Goal: Task Accomplishment & Management: Complete application form

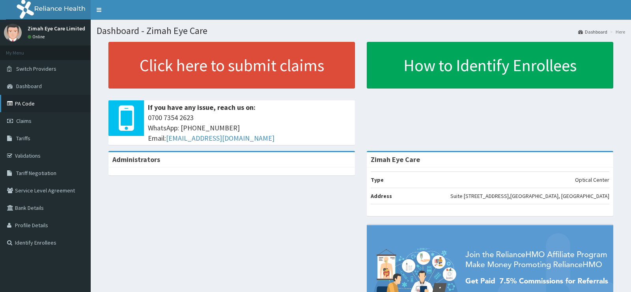
click at [34, 105] on link "PA Code" at bounding box center [45, 103] width 91 height 17
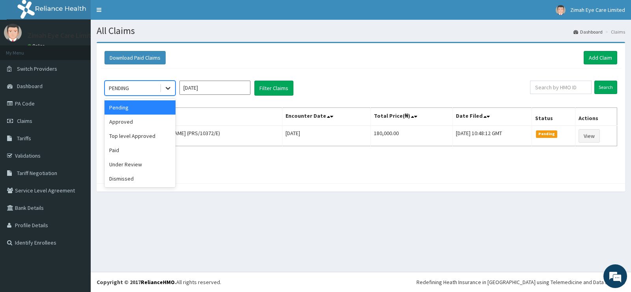
click at [166, 88] on icon at bounding box center [168, 88] width 5 height 3
click at [130, 120] on div "Approved" at bounding box center [140, 121] width 71 height 14
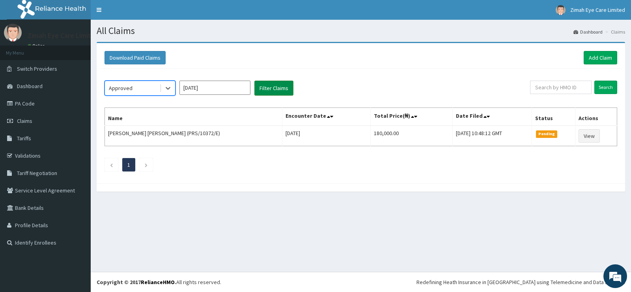
click at [271, 88] on button "Filter Claims" at bounding box center [274, 88] width 39 height 15
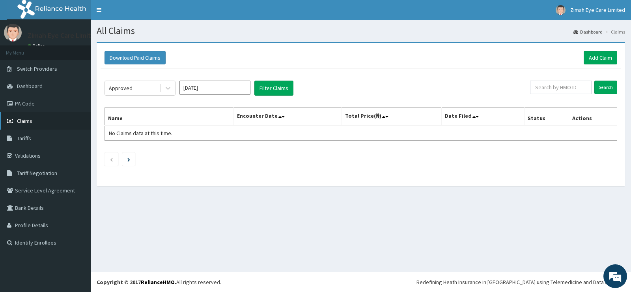
click at [24, 118] on span "Claims" at bounding box center [24, 120] width 15 height 7
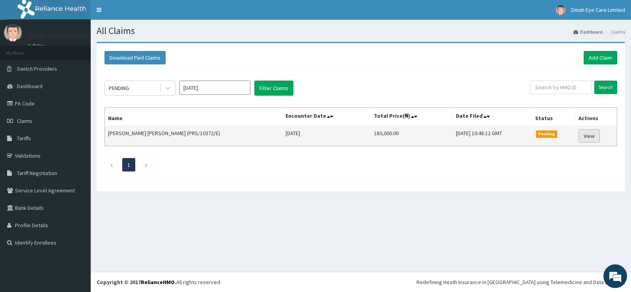
click at [583, 137] on link "View" at bounding box center [589, 135] width 21 height 13
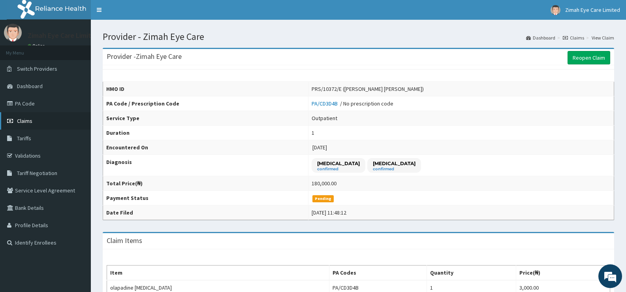
click at [35, 121] on link "Claims" at bounding box center [45, 120] width 91 height 17
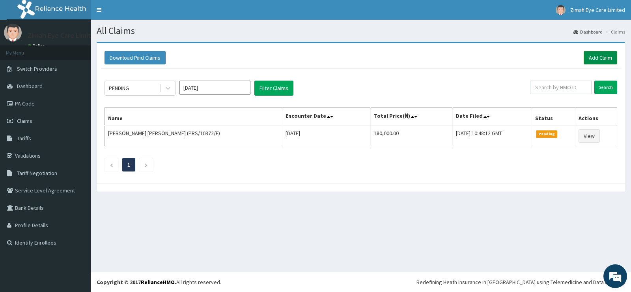
click at [605, 56] on link "Add Claim" at bounding box center [601, 57] width 34 height 13
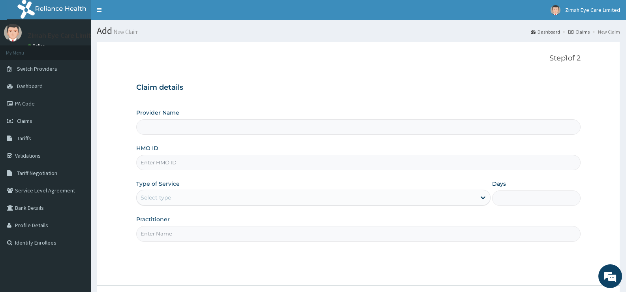
type input "Zimah Eye Care"
click at [190, 157] on input "HMO ID" at bounding box center [358, 162] width 444 height 15
paste input "SDI/10129/A"
type input "SDI/10129/A"
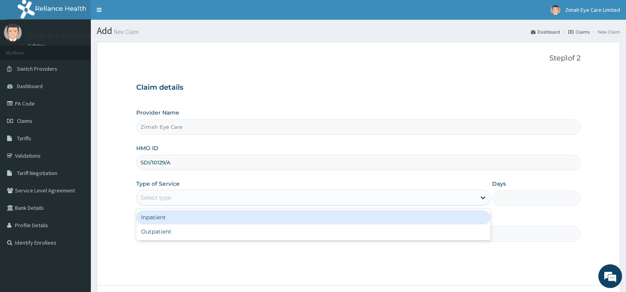
click at [203, 199] on div "Select type" at bounding box center [306, 197] width 339 height 13
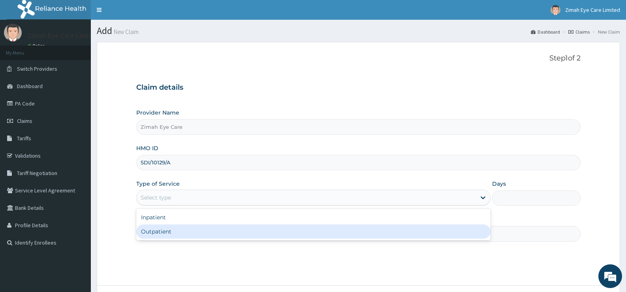
click at [184, 225] on div "Outpatient" at bounding box center [313, 231] width 354 height 14
type input "1"
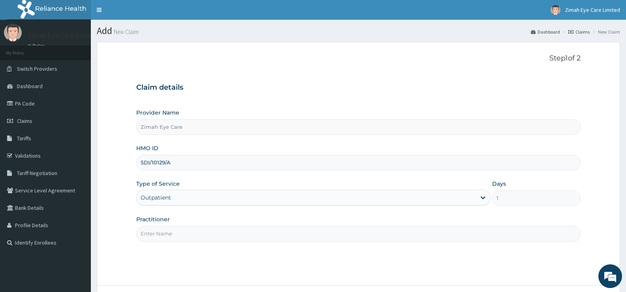
click at [188, 234] on input "Practitioner" at bounding box center [358, 233] width 444 height 15
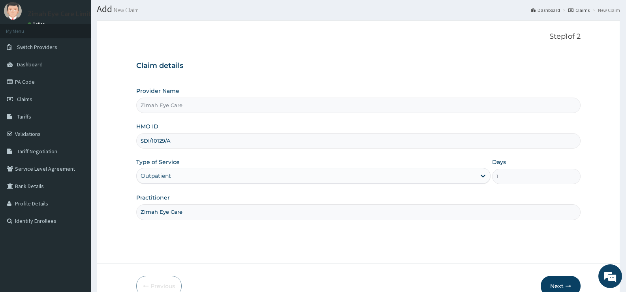
scroll to position [64, 0]
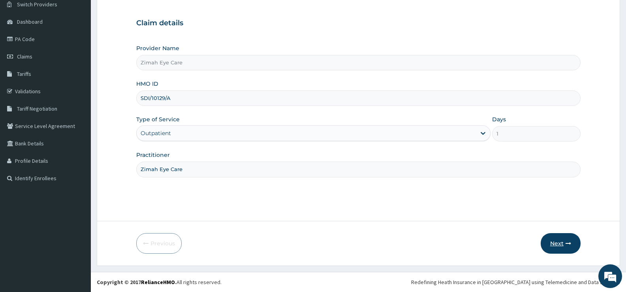
type input "Zimah Eye Care"
click at [551, 239] on button "Next" at bounding box center [560, 243] width 40 height 21
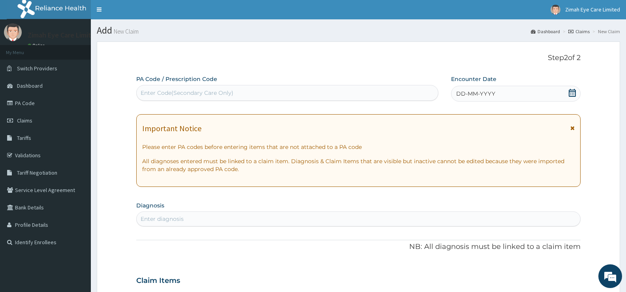
scroll to position [0, 0]
click at [312, 92] on div "Enter Code(Secondary Care Only)" at bounding box center [287, 93] width 301 height 13
paste input "PA/70437E"
type input "PA/70437E"
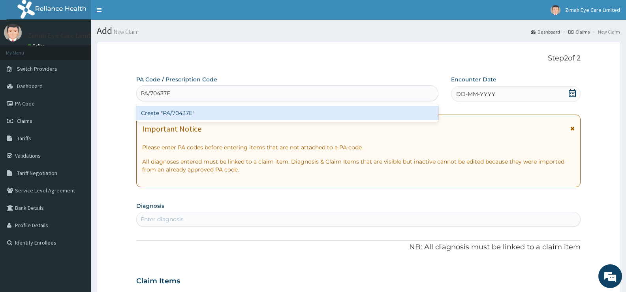
click at [344, 114] on div "Create "PA/70437E"" at bounding box center [287, 113] width 302 height 14
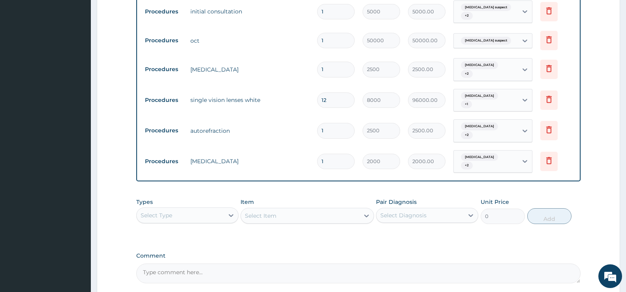
scroll to position [492, 0]
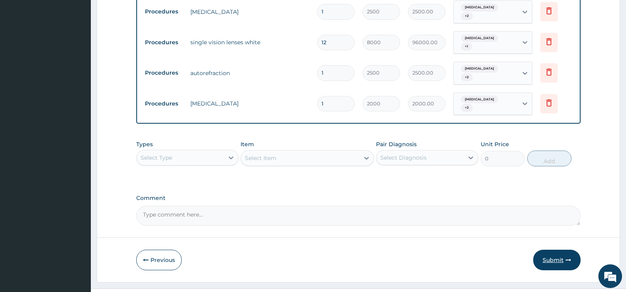
click at [553, 249] on button "Submit" at bounding box center [556, 259] width 47 height 21
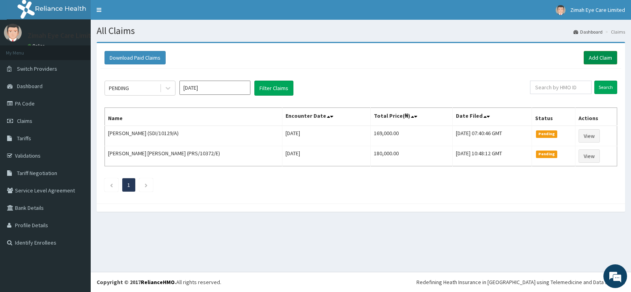
click at [604, 58] on link "Add Claim" at bounding box center [601, 57] width 34 height 13
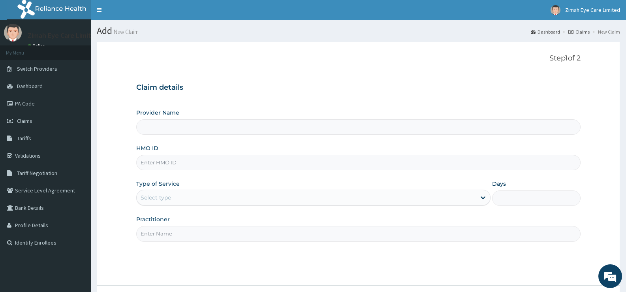
type input "Zimah Eye Care"
click at [243, 126] on input "Zimah Eye Care" at bounding box center [358, 126] width 444 height 15
click at [226, 157] on input "HMO ID" at bounding box center [358, 162] width 444 height 15
paste input "SDI/10129/C"
type input "SDI/10129/C"
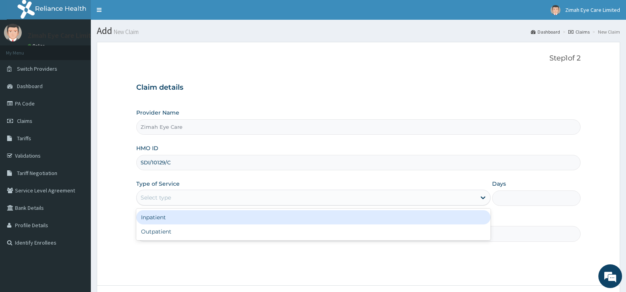
click at [177, 200] on div "Select type" at bounding box center [306, 197] width 339 height 13
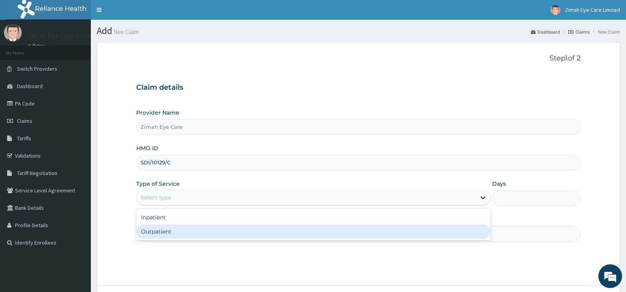
click at [174, 234] on div "Outpatient" at bounding box center [313, 231] width 354 height 14
type input "1"
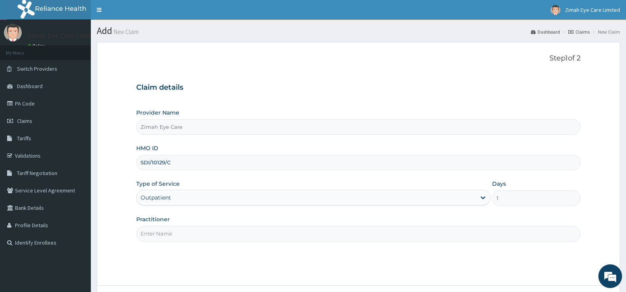
click at [181, 227] on input "Practitioner" at bounding box center [358, 233] width 444 height 15
type input "z"
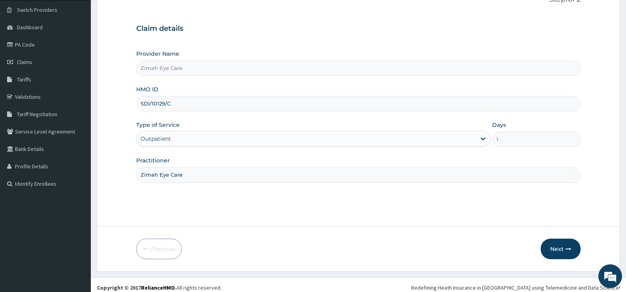
scroll to position [64, 0]
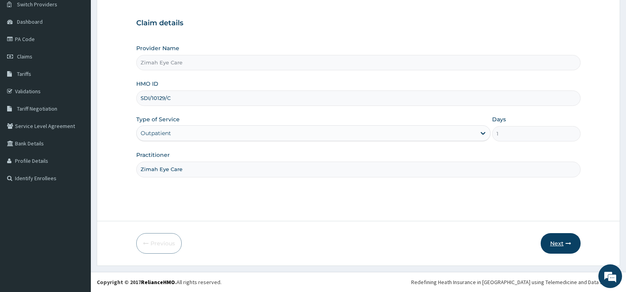
type input "Zimah Eye Care"
click at [567, 243] on icon "button" at bounding box center [568, 243] width 6 height 6
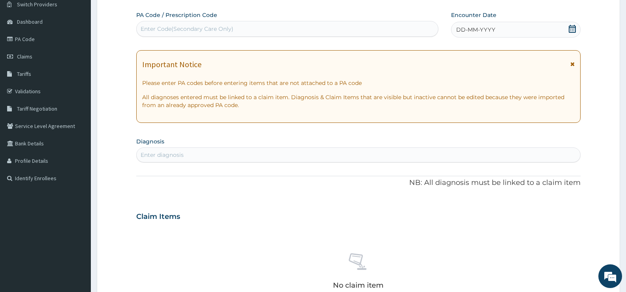
click at [241, 157] on div "Enter diagnosis" at bounding box center [358, 154] width 443 height 13
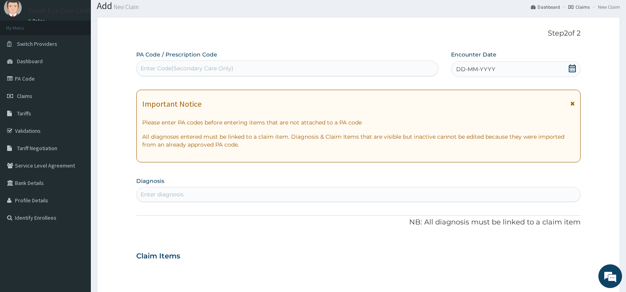
scroll to position [0, 0]
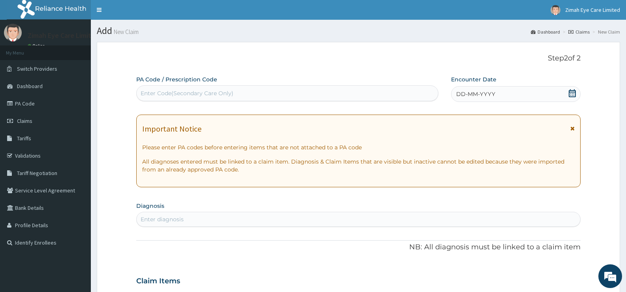
click at [226, 94] on div "Enter Code(Secondary Care Only)" at bounding box center [187, 93] width 93 height 8
paste input "PA/B1A976"
type input "PA/B1A976"
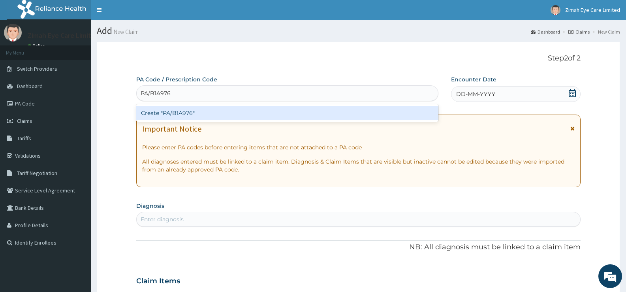
click at [193, 111] on div "Create "PA/B1A976"" at bounding box center [287, 113] width 302 height 14
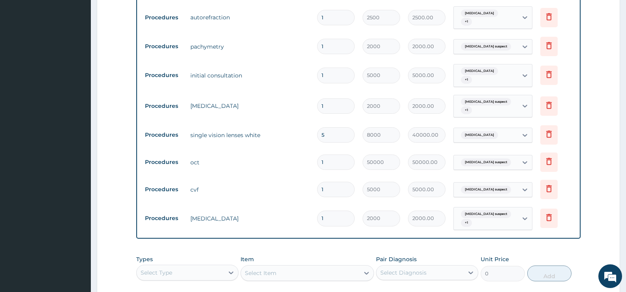
scroll to position [492, 0]
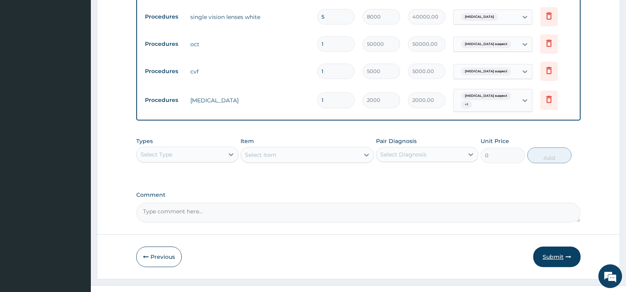
click at [566, 246] on button "Submit" at bounding box center [556, 256] width 47 height 21
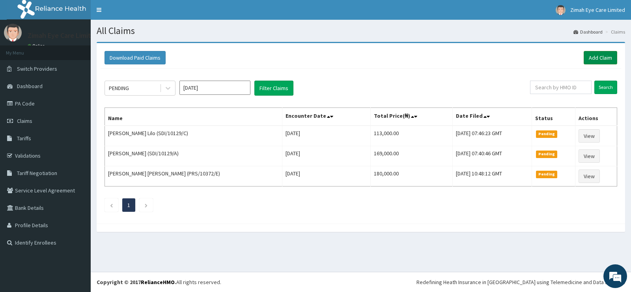
click at [593, 56] on link "Add Claim" at bounding box center [601, 57] width 34 height 13
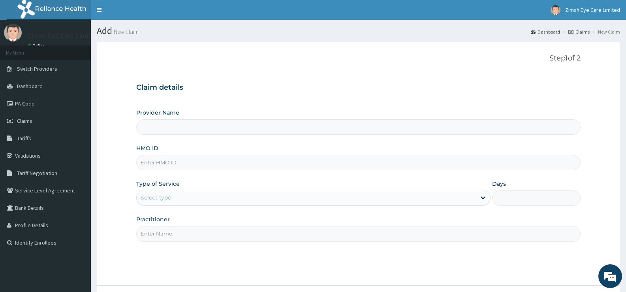
click at [236, 168] on input "HMO ID" at bounding box center [358, 162] width 444 height 15
paste input "SDI/10129/B"
type input "SDI/10129/B"
click at [215, 198] on div "Select type" at bounding box center [306, 197] width 339 height 13
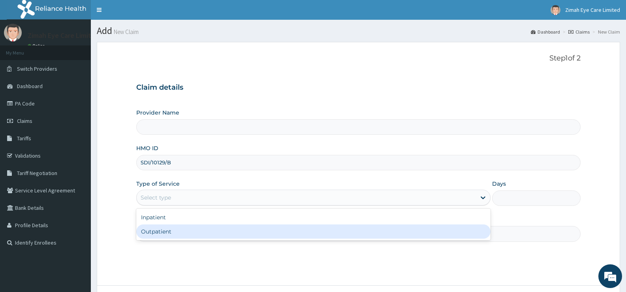
type input "Zimah Eye Care"
click at [162, 234] on div "Outpatient" at bounding box center [313, 231] width 354 height 14
type input "1"
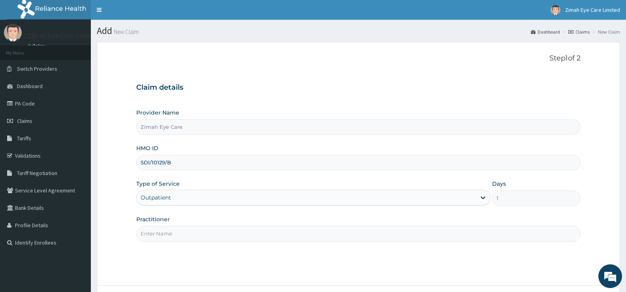
click at [175, 230] on input "Practitioner" at bounding box center [358, 233] width 444 height 15
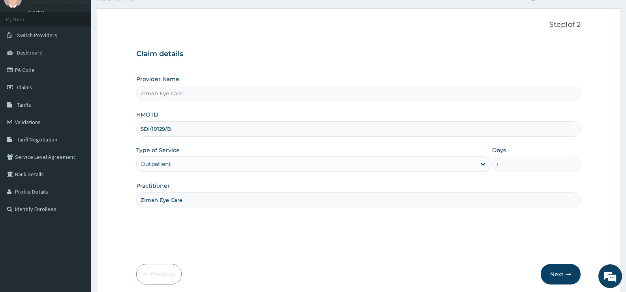
scroll to position [64, 0]
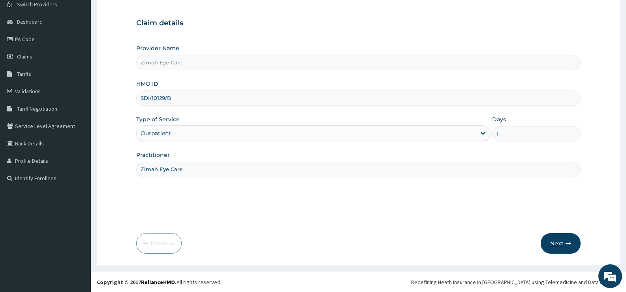
type input "Zimah Eye Care"
click at [554, 239] on button "Next" at bounding box center [560, 243] width 40 height 21
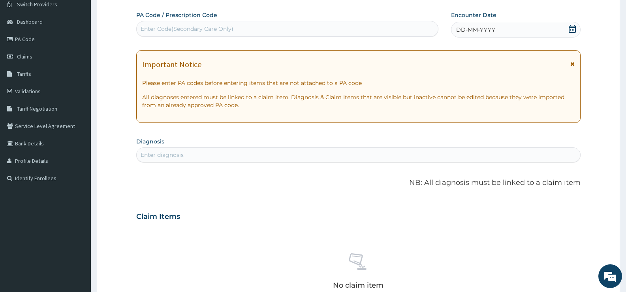
click at [214, 154] on div "Enter diagnosis" at bounding box center [358, 154] width 443 height 13
drag, startPoint x: 217, startPoint y: 37, endPoint x: 221, endPoint y: 23, distance: 14.6
click at [218, 36] on div "PA Code / Prescription Code Enter Code(Secondary Care Only)" at bounding box center [287, 24] width 302 height 26
click at [221, 23] on div "Enter Code(Secondary Care Only)" at bounding box center [287, 28] width 301 height 13
paste input "PA/94AD49"
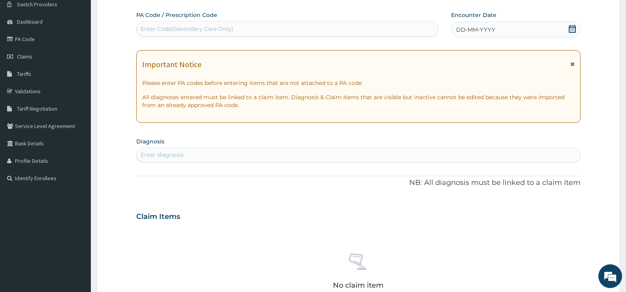
type input "PA/94AD49"
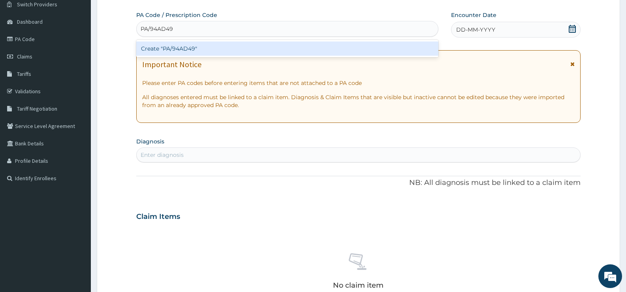
click at [220, 49] on div "Create "PA/94AD49"" at bounding box center [287, 48] width 302 height 14
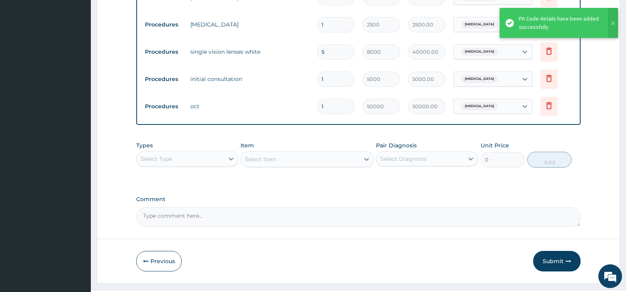
scroll to position [431, 0]
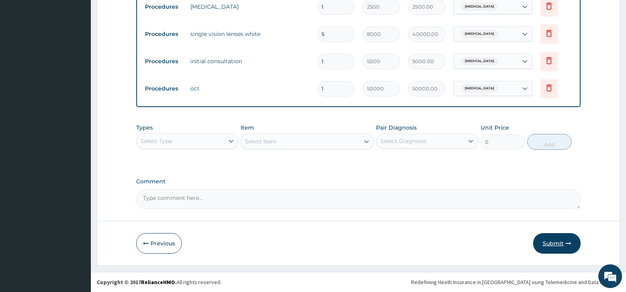
click at [558, 240] on button "Submit" at bounding box center [556, 243] width 47 height 21
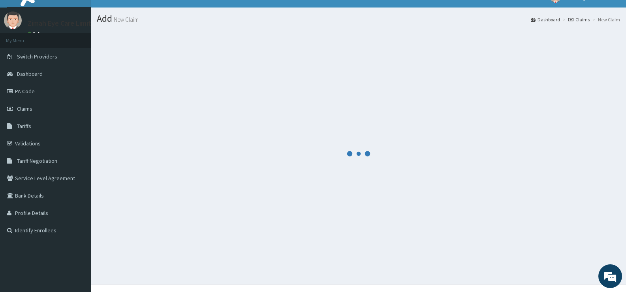
scroll to position [0, 0]
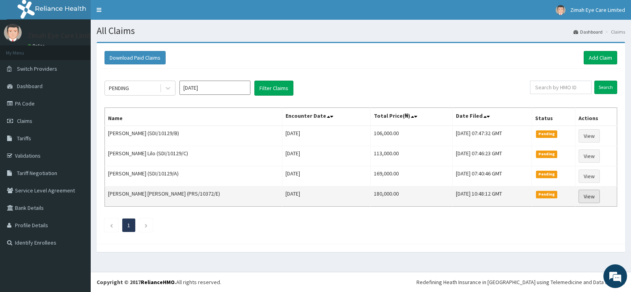
click at [585, 198] on link "View" at bounding box center [589, 195] width 21 height 13
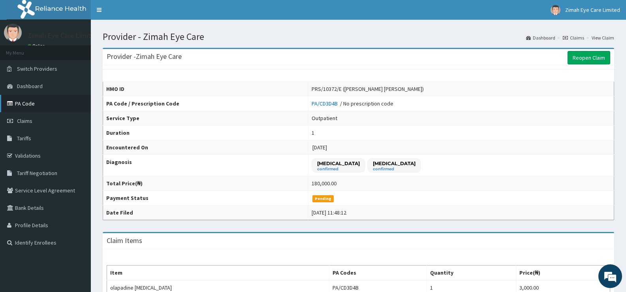
click at [30, 104] on link "PA Code" at bounding box center [45, 103] width 91 height 17
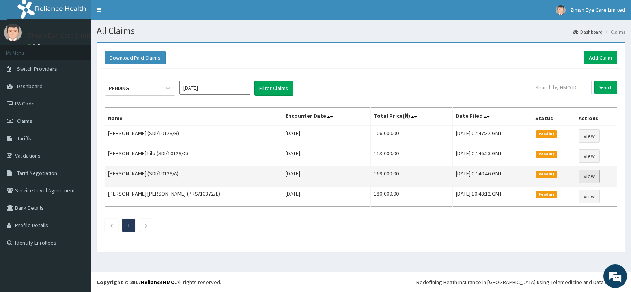
click at [592, 178] on link "View" at bounding box center [589, 175] width 21 height 13
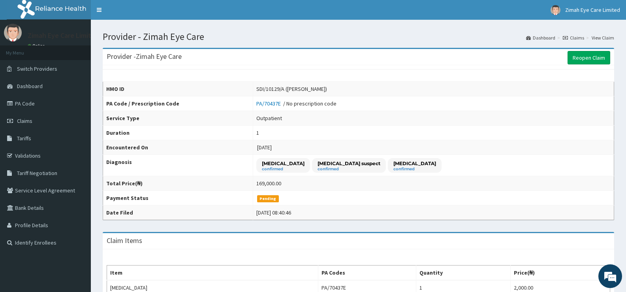
click at [582, 38] on link "Claims" at bounding box center [572, 37] width 21 height 7
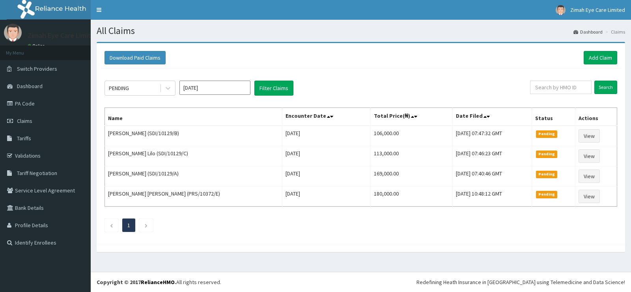
click at [37, 105] on link "PA Code" at bounding box center [45, 103] width 91 height 17
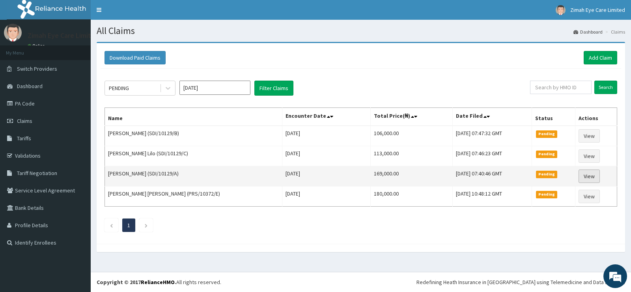
click at [591, 179] on link "View" at bounding box center [589, 175] width 21 height 13
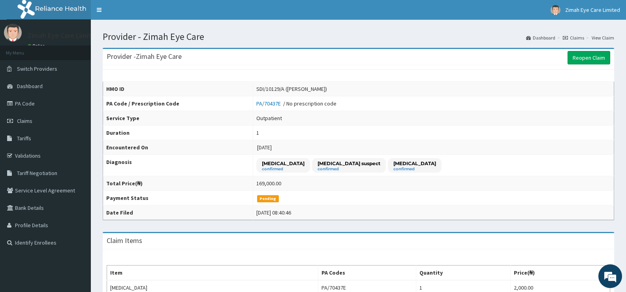
click at [605, 37] on link "View Claim" at bounding box center [602, 37] width 22 height 7
click at [578, 38] on link "Claims" at bounding box center [572, 37] width 21 height 7
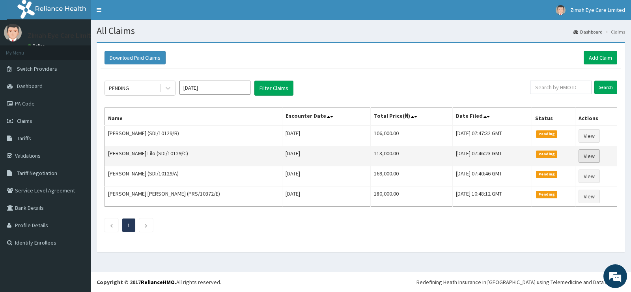
click at [590, 156] on link "View" at bounding box center [589, 155] width 21 height 13
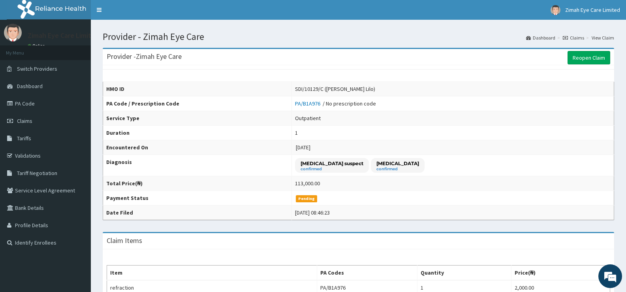
click at [574, 37] on link "Claims" at bounding box center [572, 37] width 21 height 7
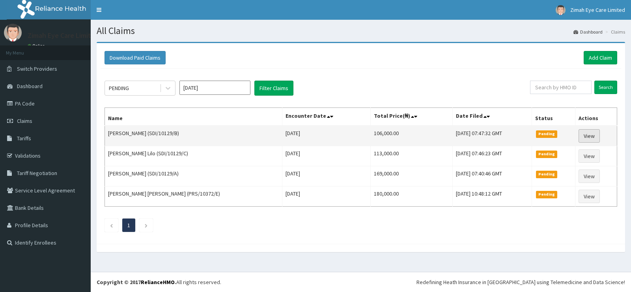
click at [590, 131] on link "View" at bounding box center [589, 135] width 21 height 13
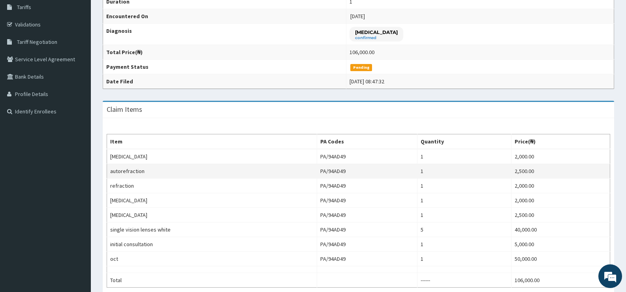
scroll to position [158, 0]
